Goal: Task Accomplishment & Management: Manage account settings

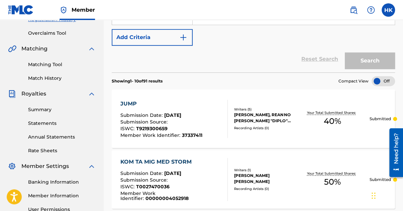
click at [50, 33] on link "Overclaims Tool" at bounding box center [61, 33] width 67 height 7
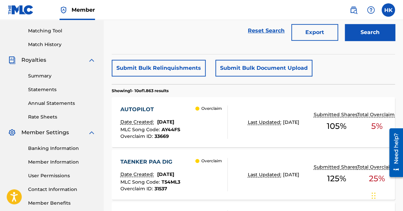
scroll to position [200, 0]
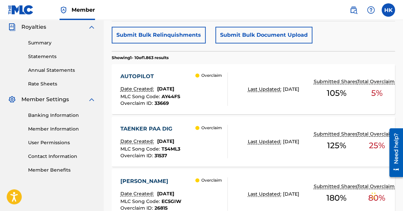
click at [167, 96] on span "AY44FS" at bounding box center [170, 97] width 19 height 6
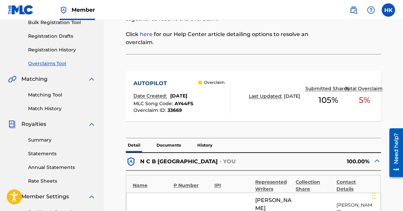
scroll to position [33, 0]
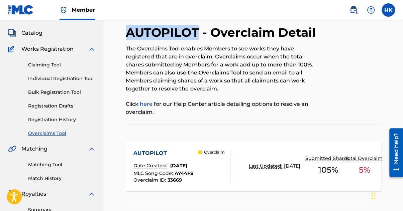
drag, startPoint x: 128, startPoint y: 32, endPoint x: 197, endPoint y: 39, distance: 69.2
click at [197, 39] on h2 "AUTOPILOT - Overclaim Detail" at bounding box center [222, 32] width 193 height 15
copy h2 "AUTOPILOT"
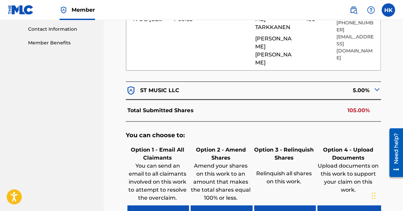
scroll to position [367, 0]
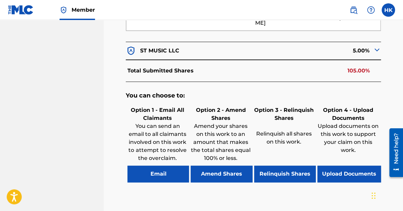
click at [232, 166] on button "Amend Shares" at bounding box center [220, 174] width 61 height 17
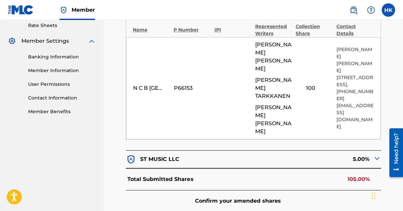
scroll to position [256, 0]
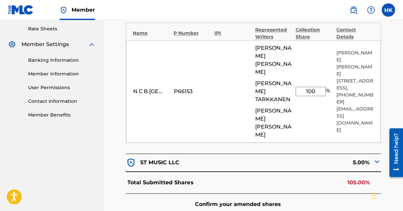
click at [318, 87] on input "100" at bounding box center [310, 91] width 30 height 9
type input "1"
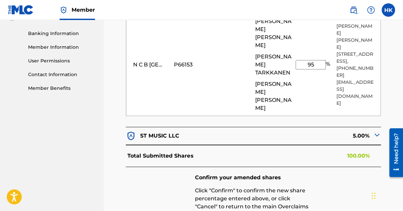
scroll to position [322, 0]
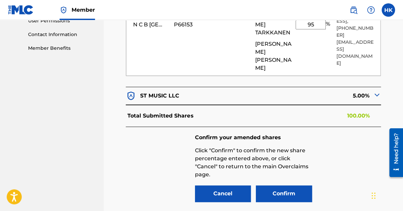
type input "95"
click at [283, 185] on button "Confirm" at bounding box center [284, 193] width 56 height 17
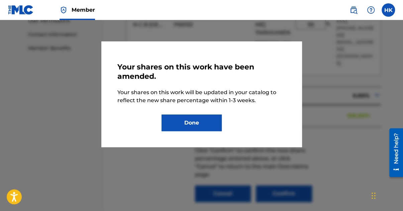
click at [208, 129] on button "Done" at bounding box center [191, 123] width 60 height 17
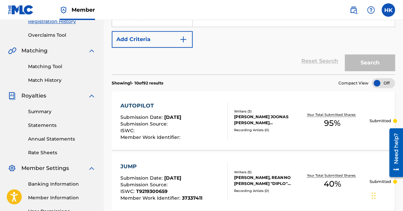
scroll to position [167, 0]
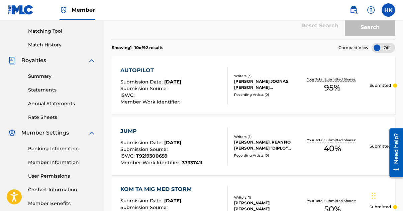
click at [181, 93] on div "ISWC :" at bounding box center [150, 96] width 61 height 7
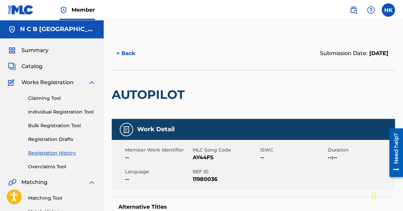
click at [37, 64] on span "Catalog" at bounding box center [31, 66] width 21 height 8
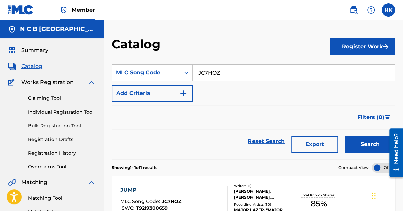
click at [241, 73] on input "JC7HOZ" at bounding box center [293, 73] width 202 height 16
type input "J"
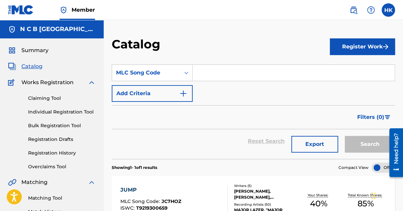
paste input "AUTOPILOT"
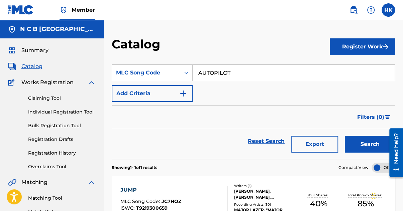
type input "AUTOPILOT"
click at [344, 136] on button "Search" at bounding box center [369, 144] width 50 height 17
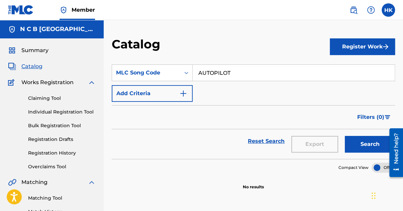
click at [352, 140] on button "Search" at bounding box center [369, 144] width 50 height 17
click at [51, 152] on link "Registration History" at bounding box center [61, 153] width 67 height 7
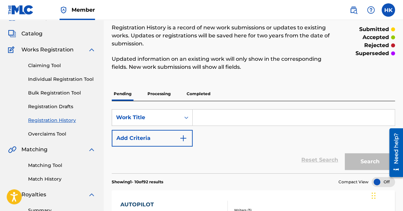
scroll to position [67, 0]
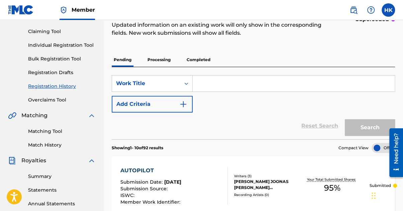
click at [179, 177] on div "AUTOPILOT Submission Date : [DATE] Submission Source : ISWC : Member Work Ident…" at bounding box center [150, 186] width 61 height 38
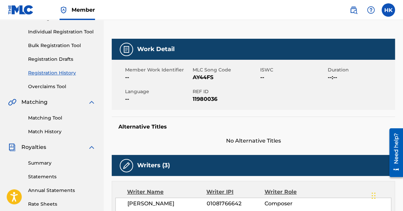
scroll to position [100, 0]
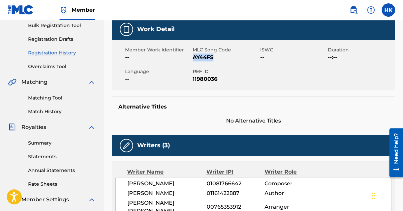
drag, startPoint x: 193, startPoint y: 57, endPoint x: 216, endPoint y: 58, distance: 22.7
click at [216, 58] on span "AY44FS" at bounding box center [225, 57] width 66 height 8
copy span "AY44FS"
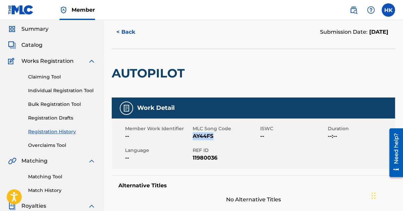
scroll to position [0, 0]
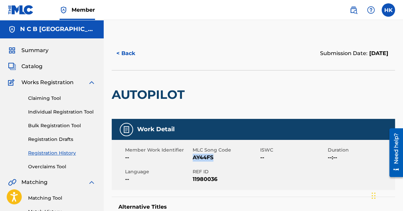
drag, startPoint x: 35, startPoint y: 64, endPoint x: 41, endPoint y: 65, distance: 5.5
click at [35, 64] on span "Catalog" at bounding box center [31, 66] width 21 height 8
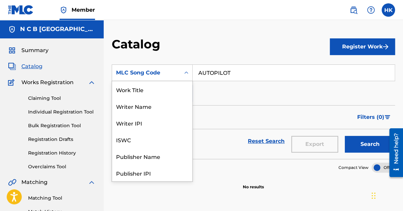
click at [187, 70] on icon "Search Form" at bounding box center [186, 72] width 7 height 7
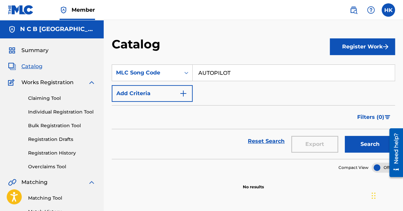
click at [237, 74] on input "AUTOPILOT" at bounding box center [293, 73] width 202 height 16
type input "A"
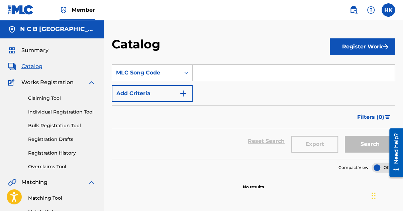
paste input "AY44FS"
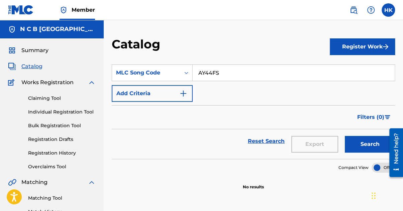
type input "AY44FS"
click at [344, 136] on button "Search" at bounding box center [369, 144] width 50 height 17
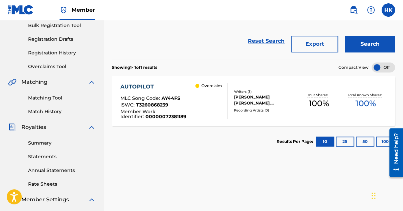
click at [153, 106] on span "T3260868239" at bounding box center [152, 105] width 32 height 6
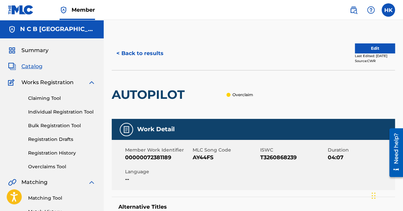
click at [357, 50] on button "Edit" at bounding box center [374, 48] width 40 height 10
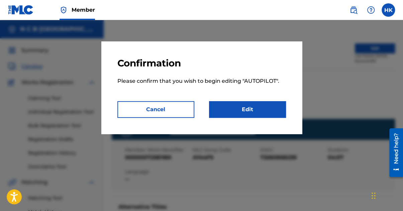
click at [241, 110] on link "Edit" at bounding box center [247, 109] width 77 height 17
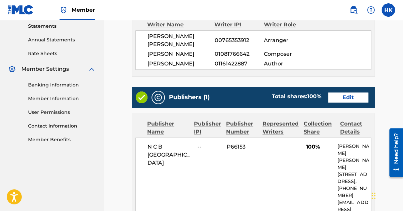
scroll to position [234, 0]
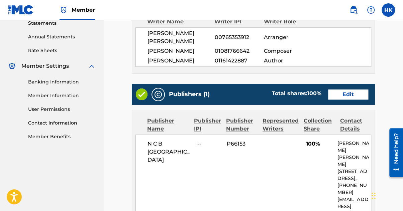
click at [350, 95] on link "Edit" at bounding box center [348, 95] width 40 height 10
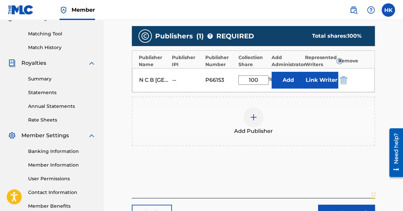
scroll to position [200, 0]
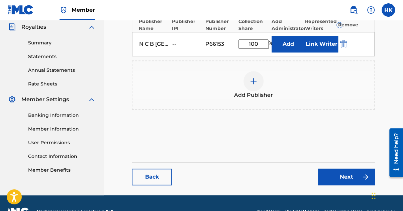
click at [262, 45] on input "100" at bounding box center [253, 43] width 30 height 9
type input "1"
type input "95"
click at [307, 43] on button "Link Writer" at bounding box center [320, 44] width 33 height 17
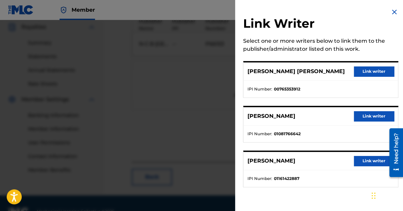
click at [359, 114] on button "Link writer" at bounding box center [373, 116] width 40 height 10
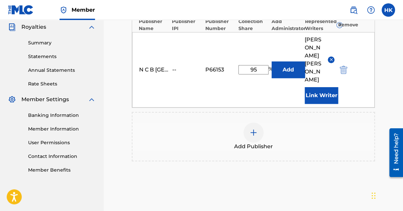
click at [328, 87] on button "Link Writer" at bounding box center [320, 95] width 33 height 17
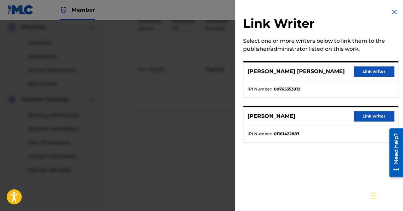
click at [366, 114] on button "Link writer" at bounding box center [373, 116] width 40 height 10
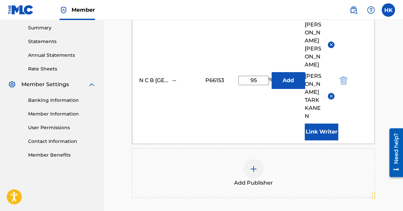
scroll to position [303, 0]
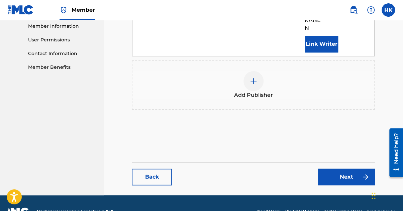
click at [338, 169] on link "Next" at bounding box center [346, 177] width 57 height 17
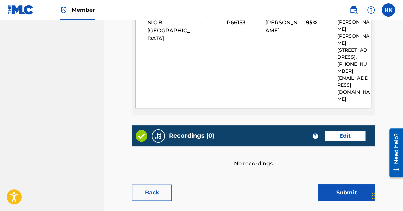
scroll to position [365, 0]
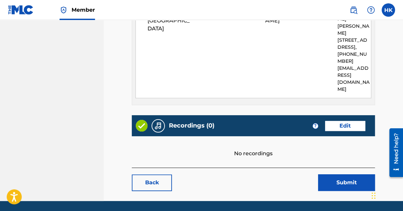
click at [332, 174] on button "Submit" at bounding box center [346, 182] width 57 height 17
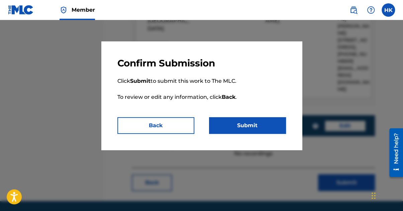
drag, startPoint x: 261, startPoint y: 127, endPoint x: 269, endPoint y: 129, distance: 7.9
click at [262, 127] on button "Submit" at bounding box center [247, 125] width 77 height 17
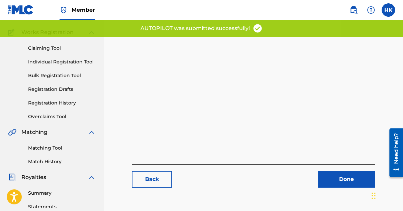
scroll to position [100, 0]
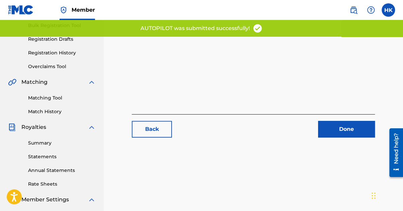
click at [336, 129] on link "Done" at bounding box center [346, 129] width 57 height 17
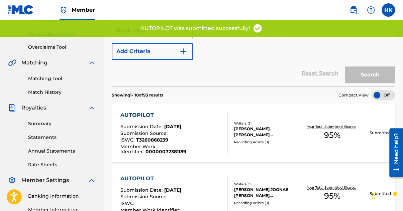
scroll to position [134, 0]
